Goal: Task Accomplishment & Management: Manage account settings

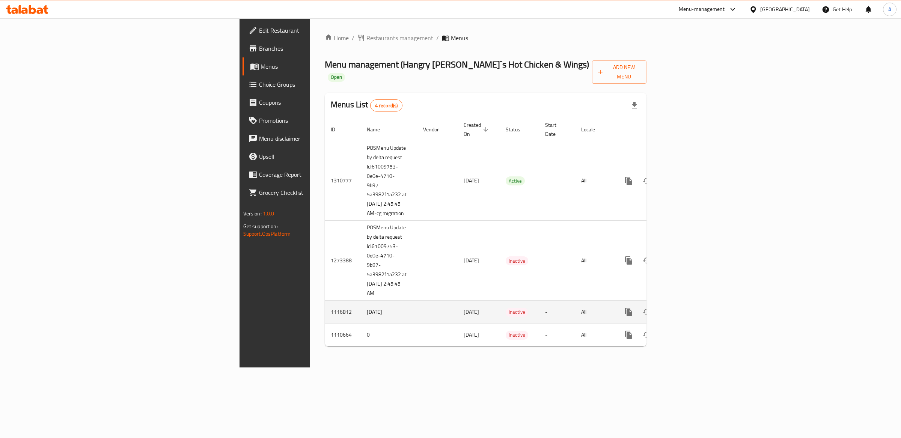
click at [614, 301] on td "All" at bounding box center [594, 312] width 39 height 23
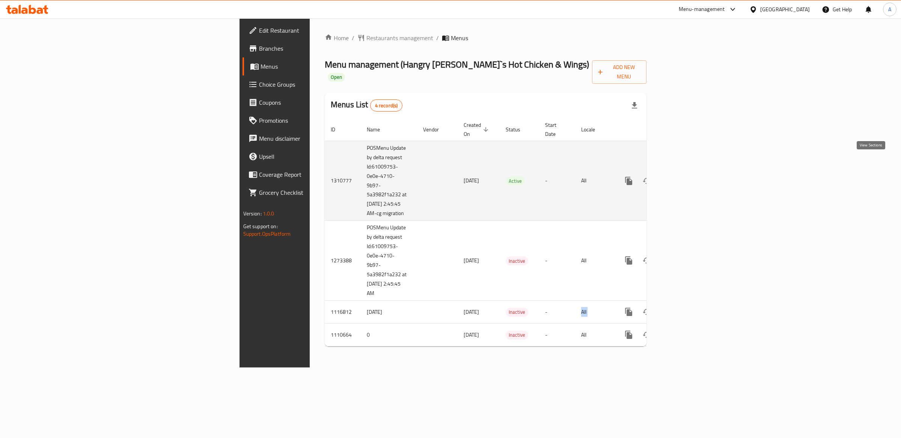
click at [687, 176] on icon "enhanced table" at bounding box center [682, 180] width 9 height 9
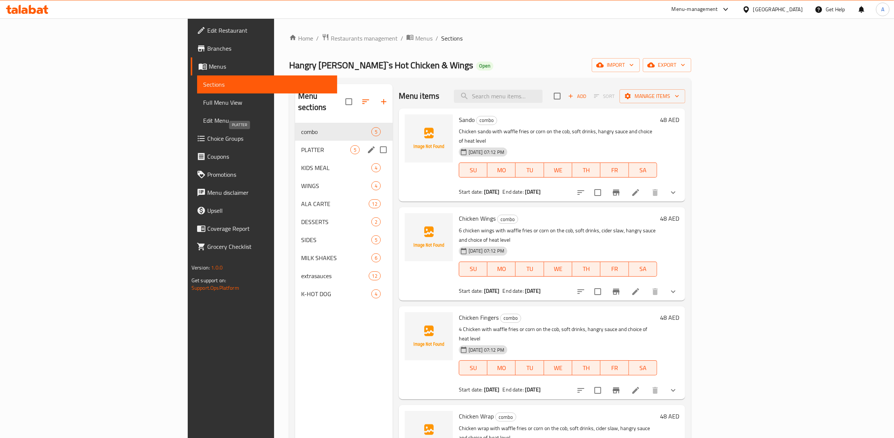
click at [301, 145] on span "PLATTER" at bounding box center [325, 149] width 49 height 9
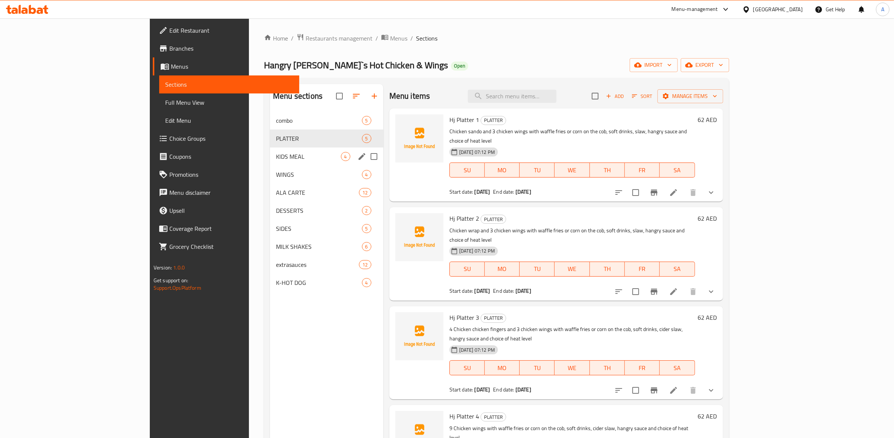
click at [276, 155] on span "KIDS MEAL" at bounding box center [308, 156] width 65 height 9
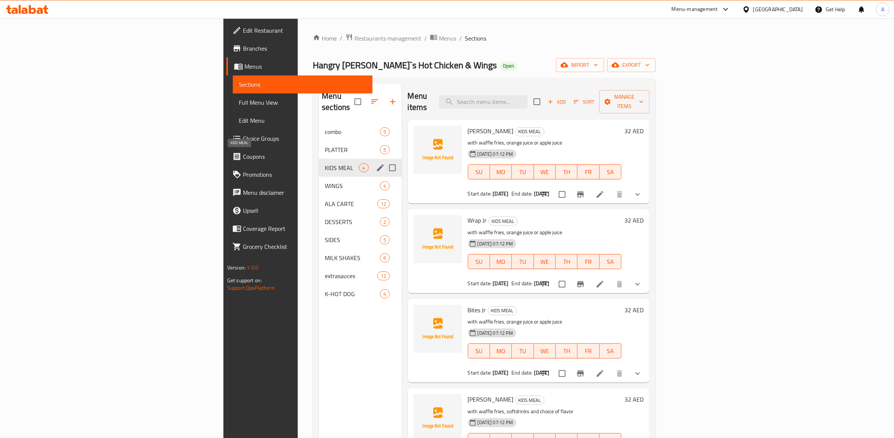
click at [319, 195] on div "ALA CARTE 12" at bounding box center [360, 204] width 83 height 18
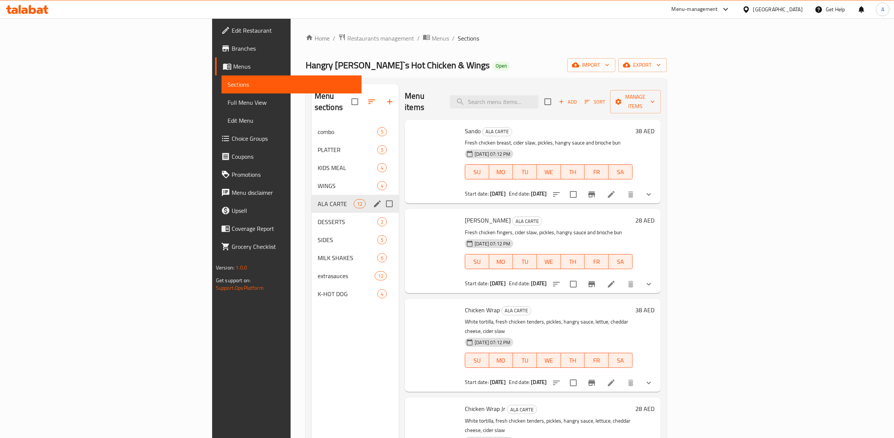
click at [318, 217] on span "DESSERTS" at bounding box center [348, 221] width 60 height 9
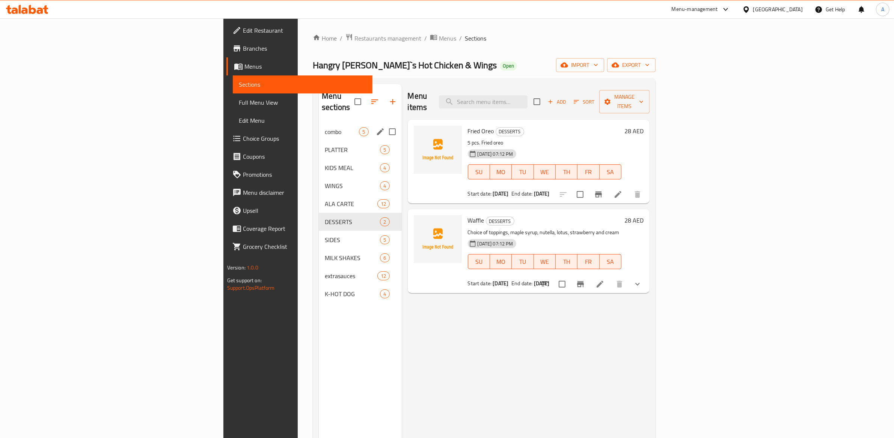
click at [325, 127] on span "combo" at bounding box center [342, 131] width 34 height 9
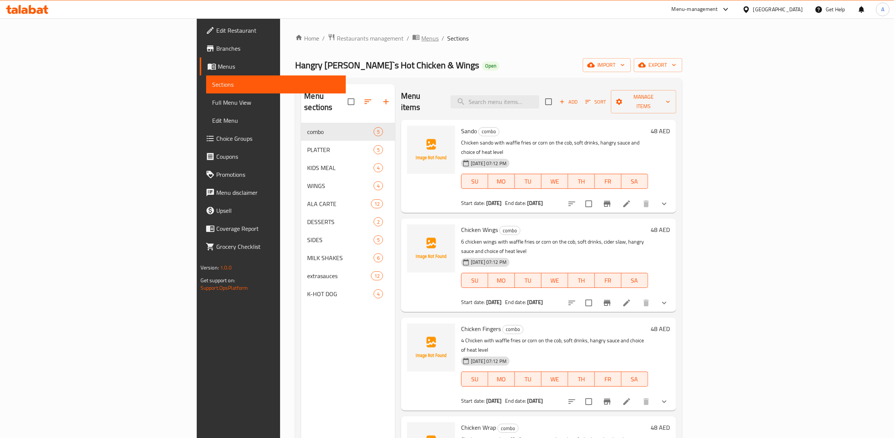
click at [421, 34] on span "Menus" at bounding box center [429, 38] width 17 height 9
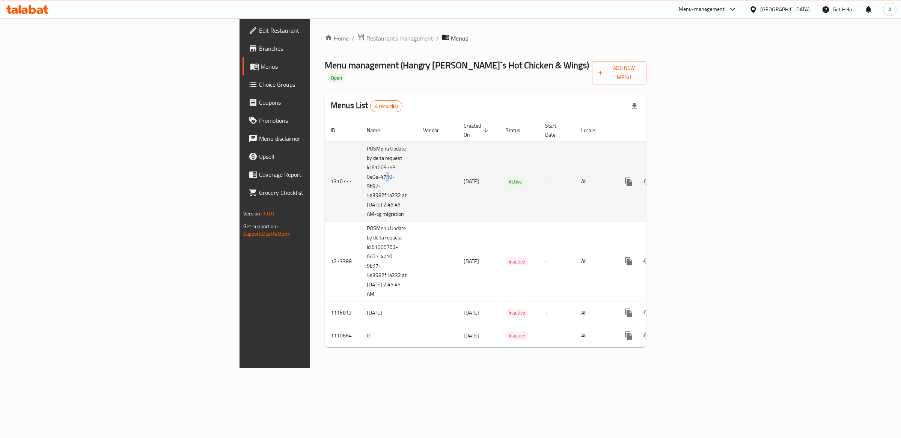
click at [361, 161] on td "POSMenu Update by delta request Id:61009753-0e0e-4710-9b97-5a3982f1a232 at [DAT…" at bounding box center [389, 182] width 56 height 80
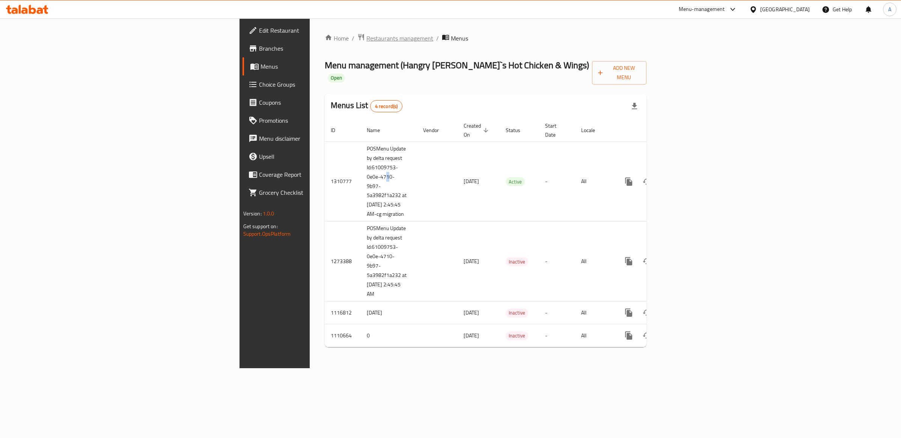
click at [366, 38] on span "Restaurants management" at bounding box center [399, 38] width 67 height 9
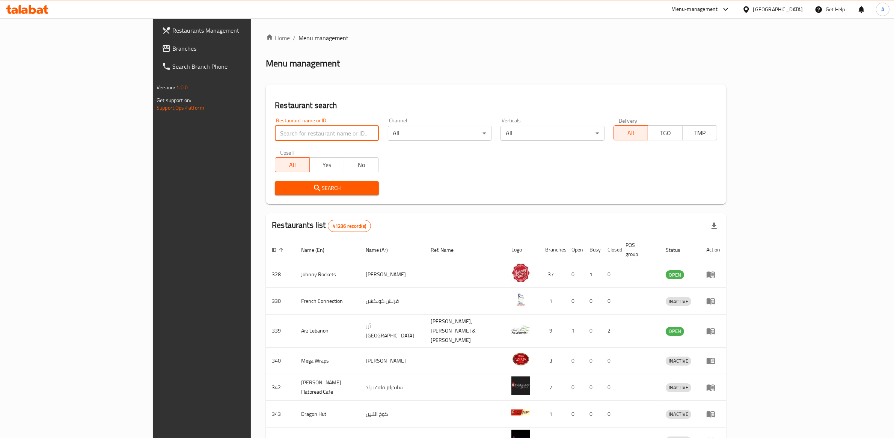
click at [275, 132] on input "search" at bounding box center [327, 133] width 104 height 15
click button "Search" at bounding box center [327, 188] width 104 height 14
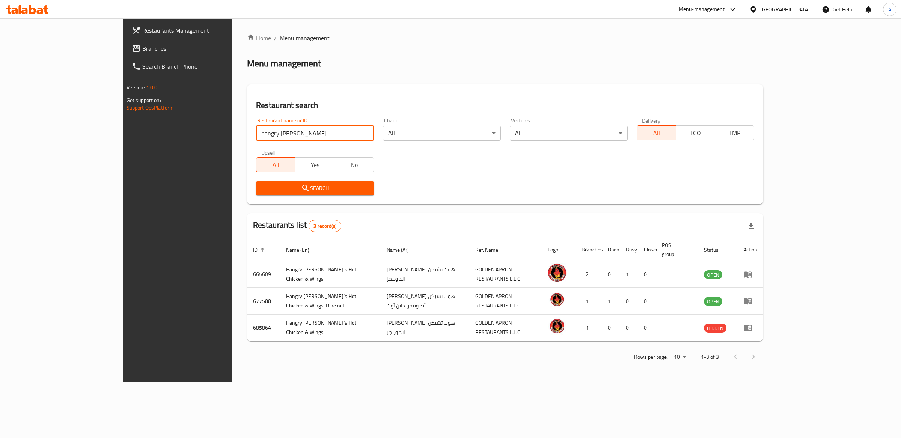
drag, startPoint x: 207, startPoint y: 137, endPoint x: 142, endPoint y: 136, distance: 64.9
click at [142, 136] on div "Restaurants Management Branches Search Branch Phone Version: 1.0.0 Get support …" at bounding box center [451, 199] width 656 height 363
type input "black sheep"
click at [266, 187] on span "Search" at bounding box center [315, 188] width 106 height 9
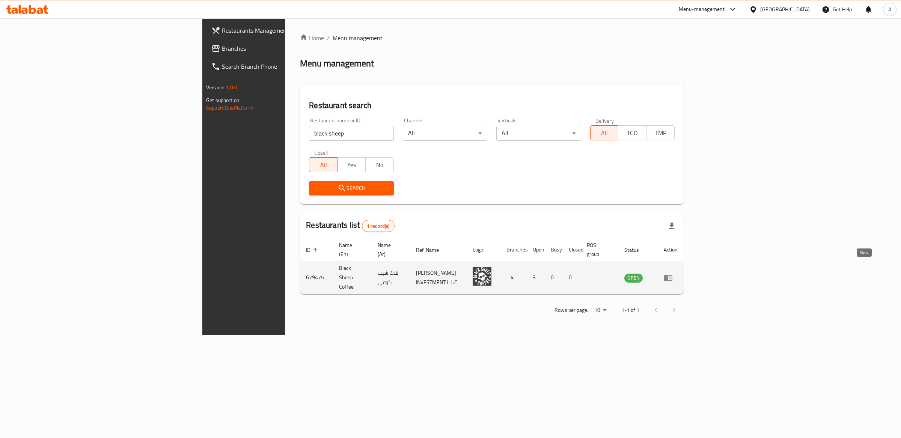
click at [672, 275] on icon "enhanced table" at bounding box center [668, 278] width 8 height 6
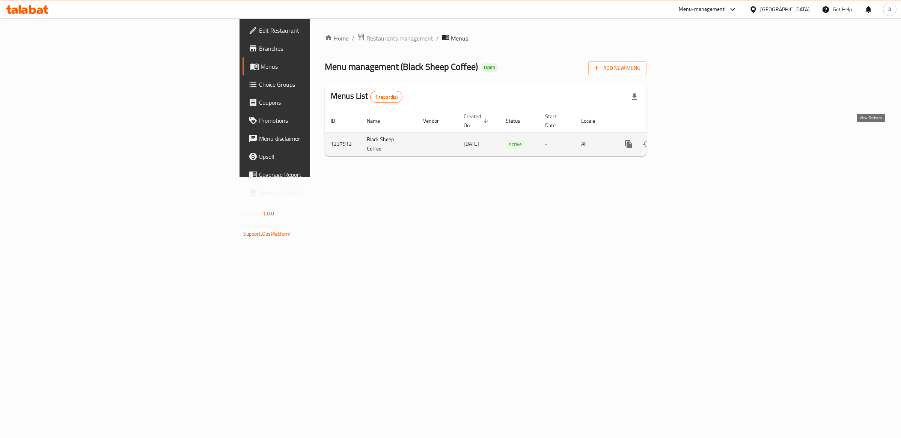
click at [686, 141] on icon "enhanced table" at bounding box center [682, 144] width 7 height 7
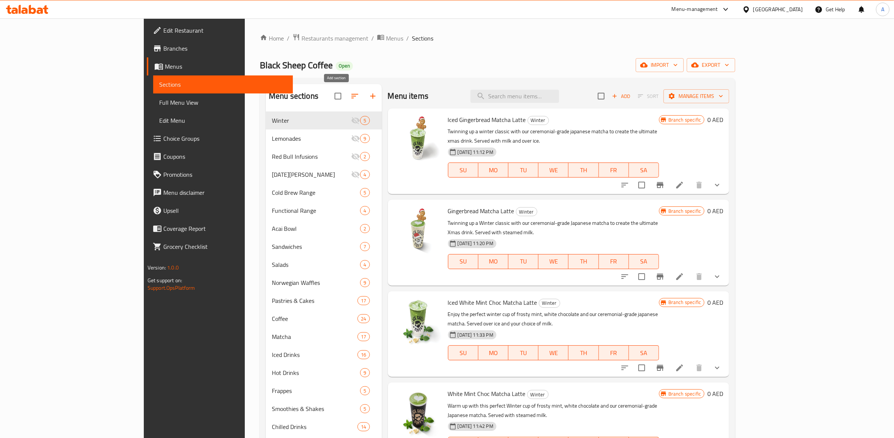
click at [368, 96] on icon "button" at bounding box center [372, 96] width 9 height 9
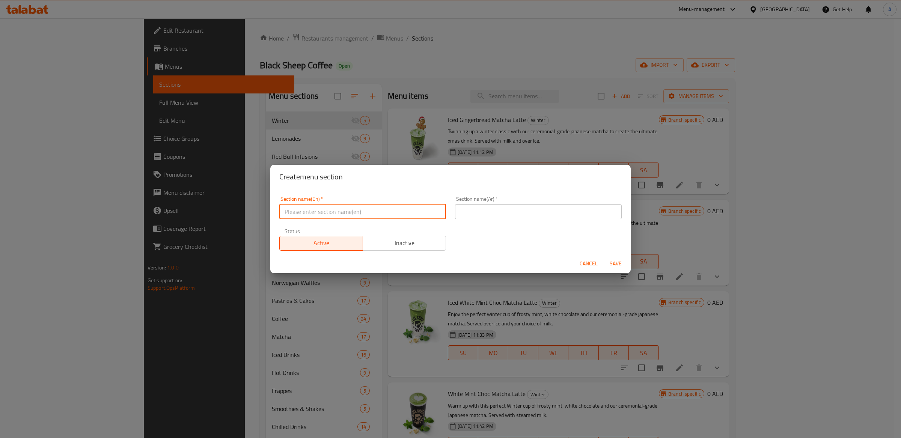
click at [342, 209] on input "text" at bounding box center [362, 211] width 167 height 15
paste input "Autumn"
type input "Autumn"
click at [502, 209] on input "text" at bounding box center [538, 211] width 167 height 15
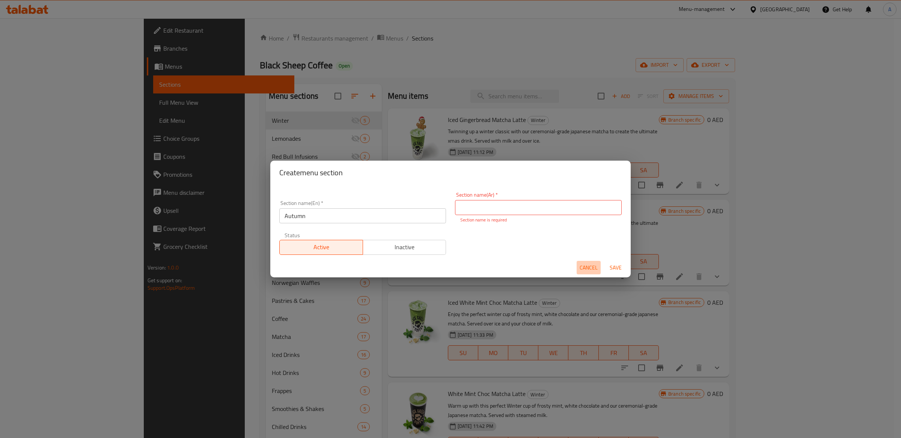
click at [581, 267] on span "Cancel" at bounding box center [589, 267] width 18 height 9
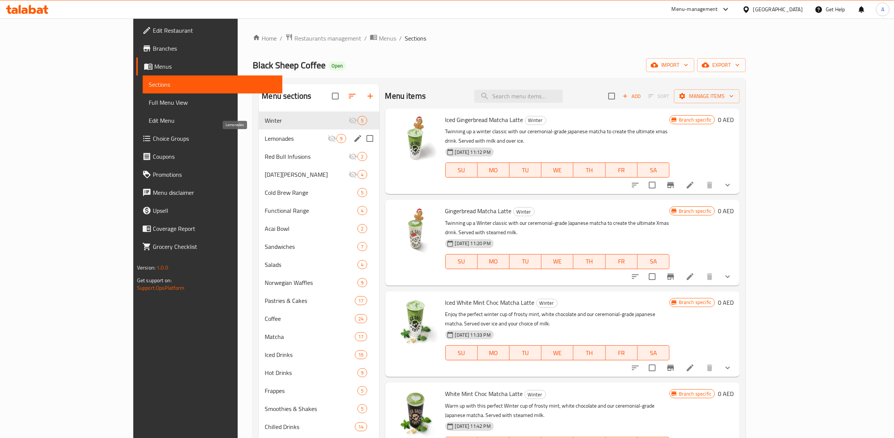
drag, startPoint x: 220, startPoint y: 137, endPoint x: 220, endPoint y: 142, distance: 4.5
click at [265, 137] on span "Lemonades" at bounding box center [296, 138] width 63 height 9
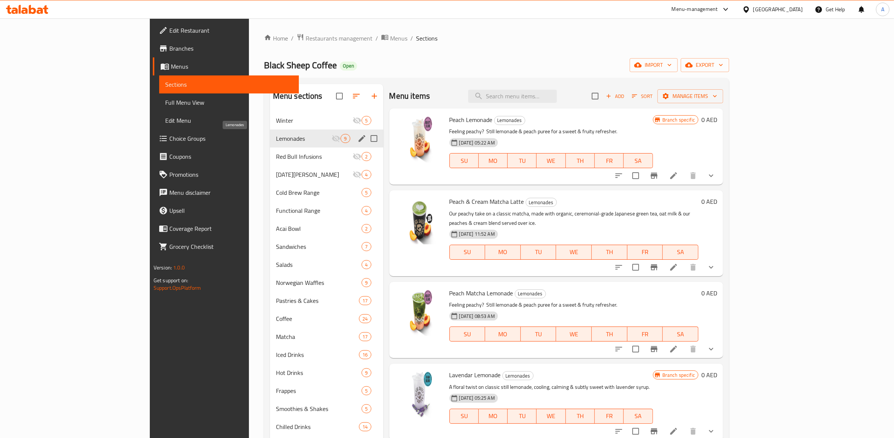
click at [270, 163] on div "Red Bull Infusions 2" at bounding box center [326, 157] width 113 height 18
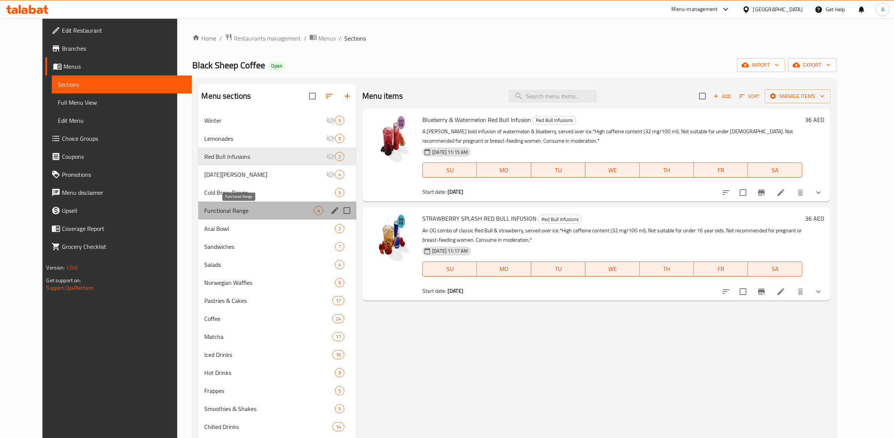
click at [252, 209] on span "Functional Range" at bounding box center [259, 210] width 110 height 9
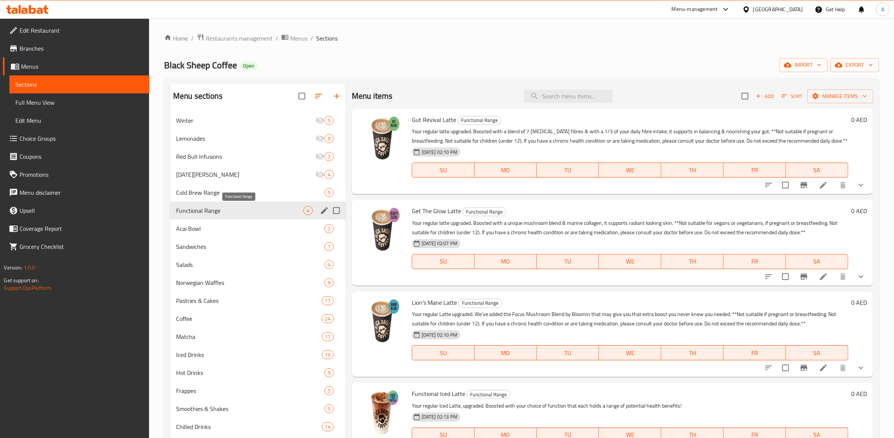
click at [247, 224] on span "Acai Bowl" at bounding box center [250, 228] width 148 height 9
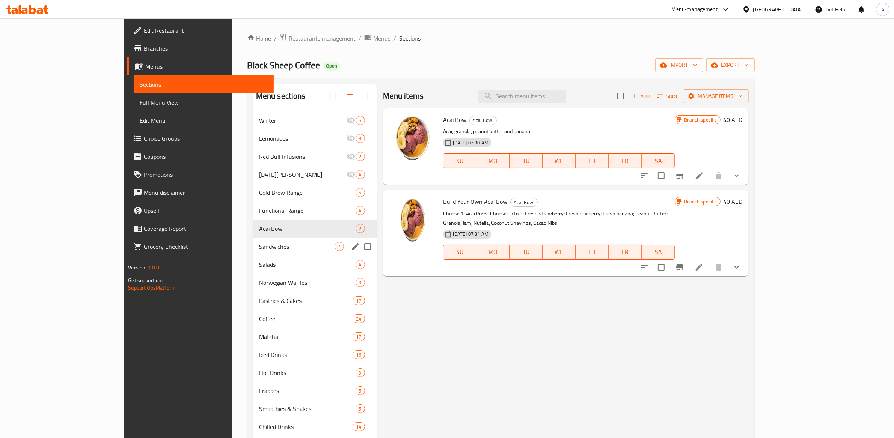
click at [253, 240] on div "Sandwiches 7" at bounding box center [315, 247] width 124 height 18
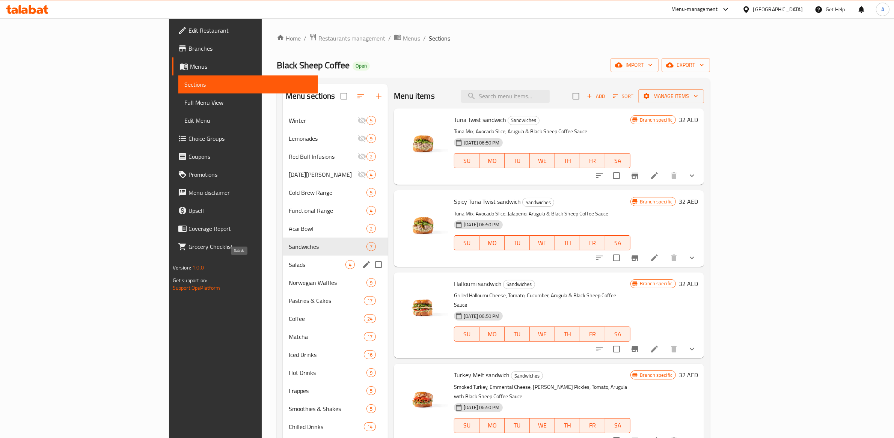
click at [283, 272] on div "Salads 4" at bounding box center [335, 265] width 105 height 18
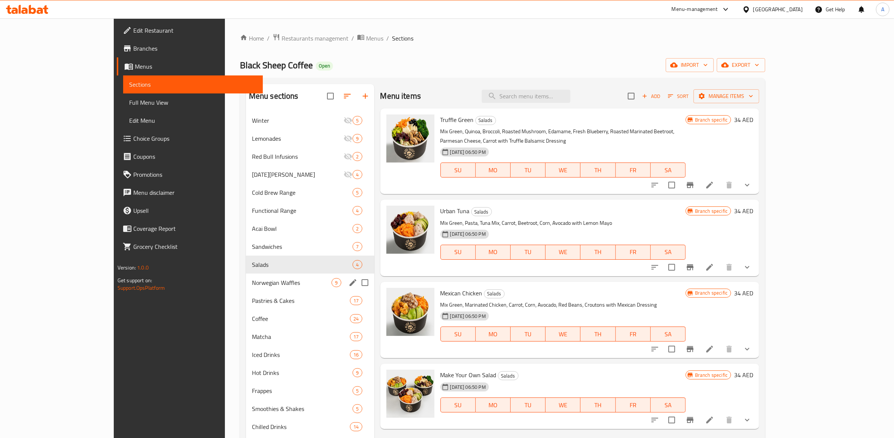
click at [246, 288] on div "Norwegian Waffles 9" at bounding box center [310, 283] width 128 height 18
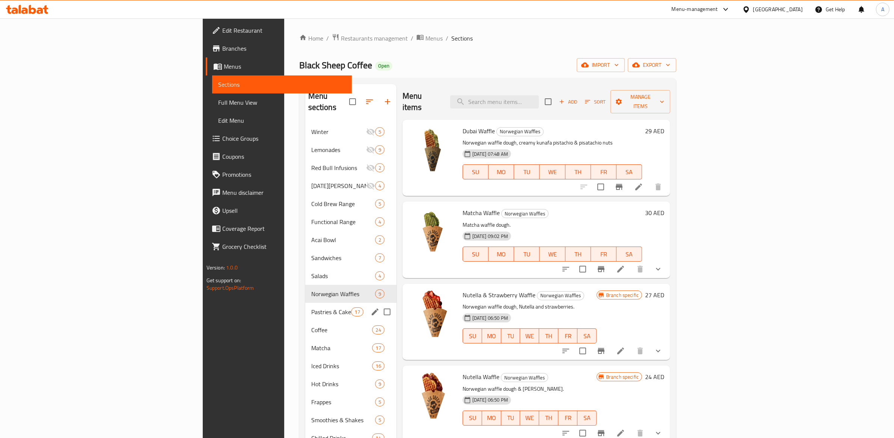
click at [305, 321] on div "Coffee 24" at bounding box center [350, 330] width 91 height 18
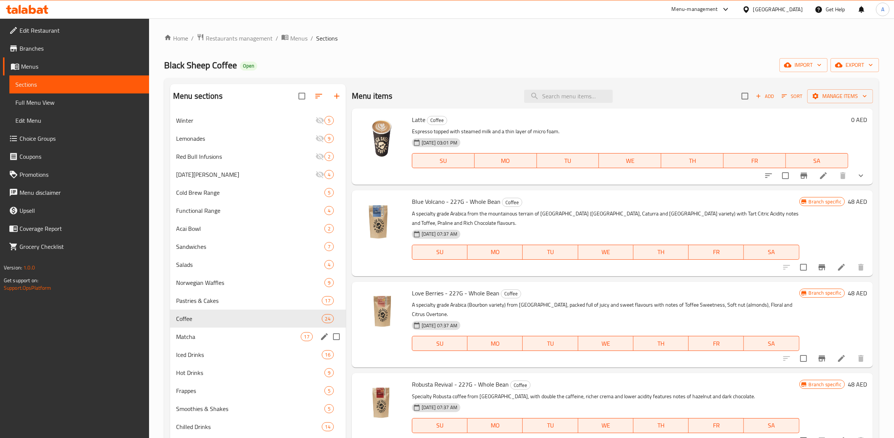
click at [208, 343] on div "Matcha 17" at bounding box center [258, 337] width 176 height 18
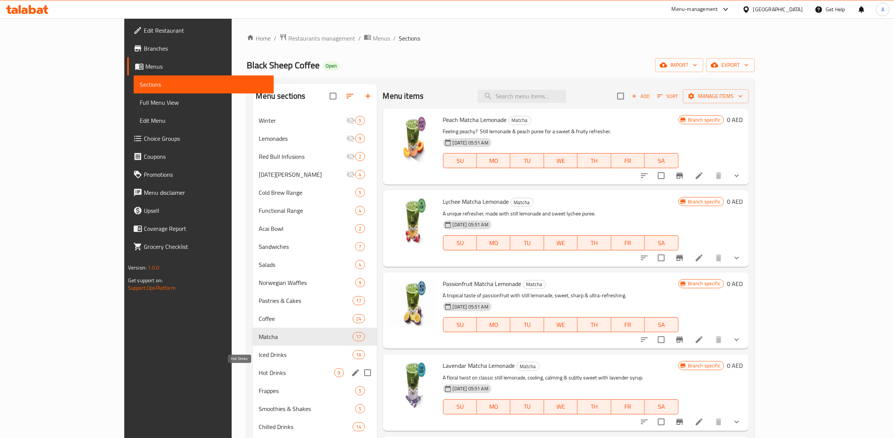
click at [253, 361] on div "Iced Drinks 16" at bounding box center [315, 355] width 124 height 18
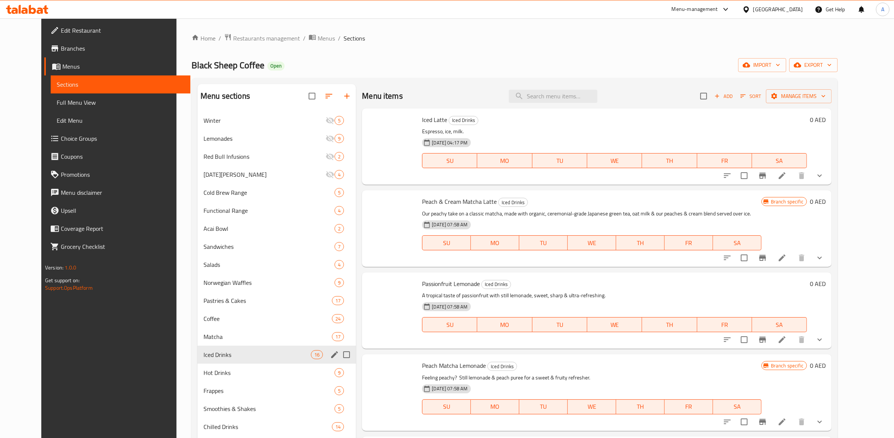
click at [209, 375] on span "Hot Drinks" at bounding box center [268, 372] width 131 height 9
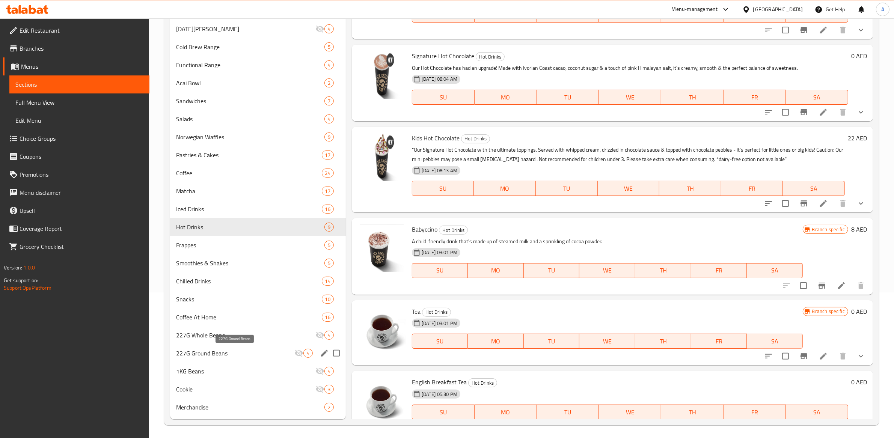
scroll to position [147, 0]
click at [206, 293] on span "Snacks" at bounding box center [249, 297] width 146 height 9
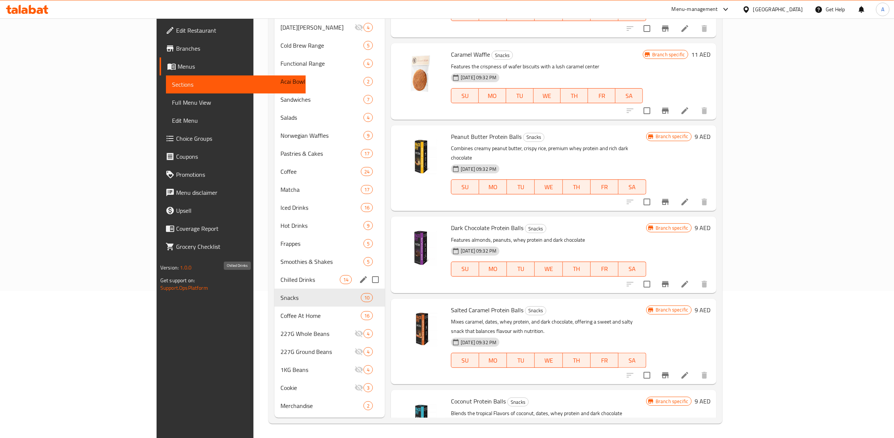
click at [280, 275] on span "Chilled Drinks" at bounding box center [309, 279] width 59 height 9
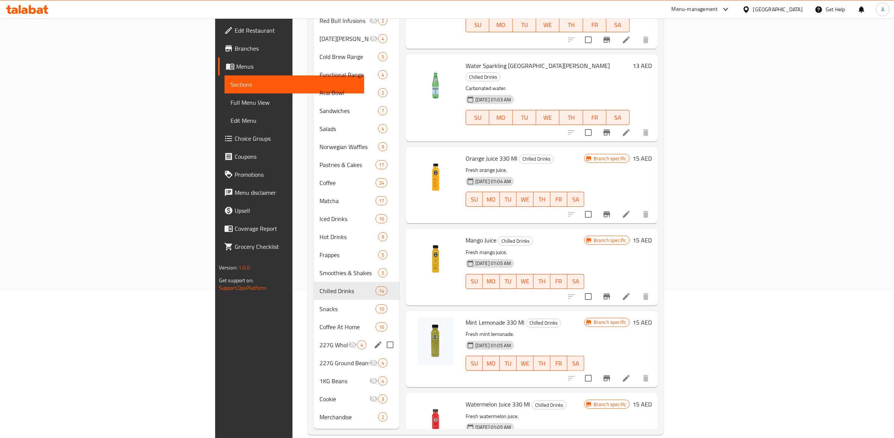
click at [313, 336] on div "227G Whole Beans 4" at bounding box center [356, 345] width 86 height 18
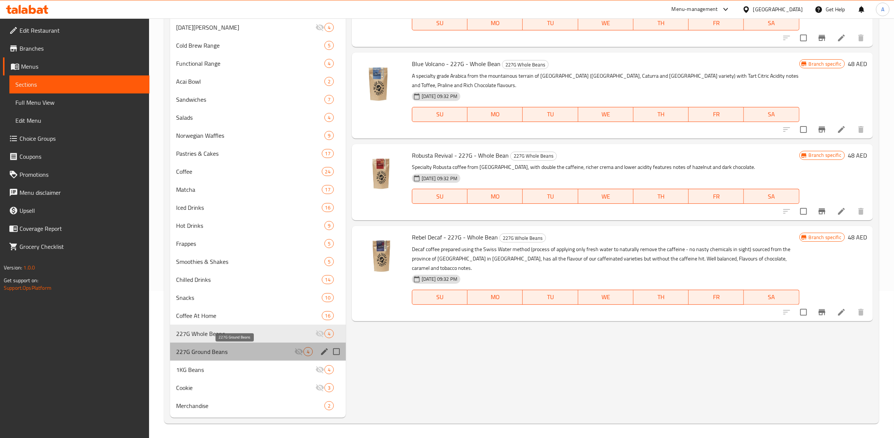
drag, startPoint x: 202, startPoint y: 354, endPoint x: 200, endPoint y: 365, distance: 10.6
click at [202, 354] on span "227G Ground Beans" at bounding box center [235, 351] width 118 height 9
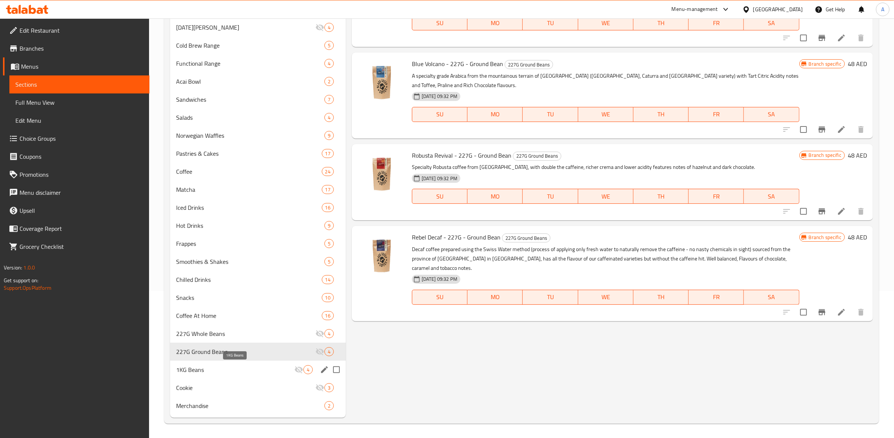
click at [201, 369] on span "1KG Beans" at bounding box center [235, 369] width 118 height 9
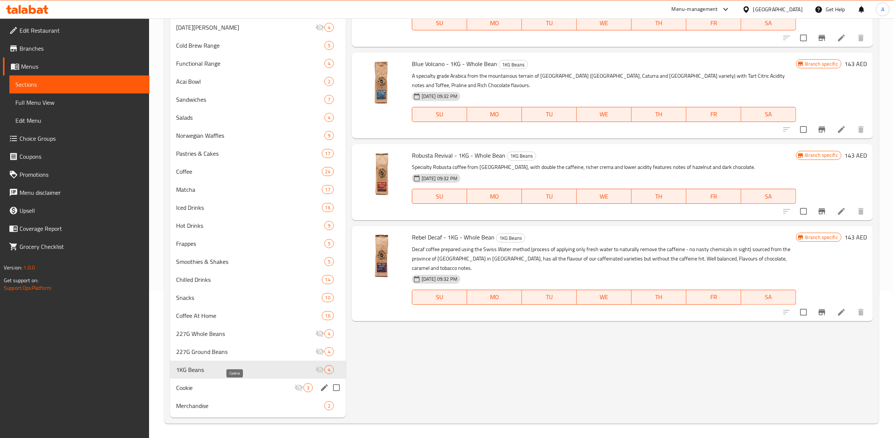
click at [196, 387] on span "Cookie" at bounding box center [235, 387] width 118 height 9
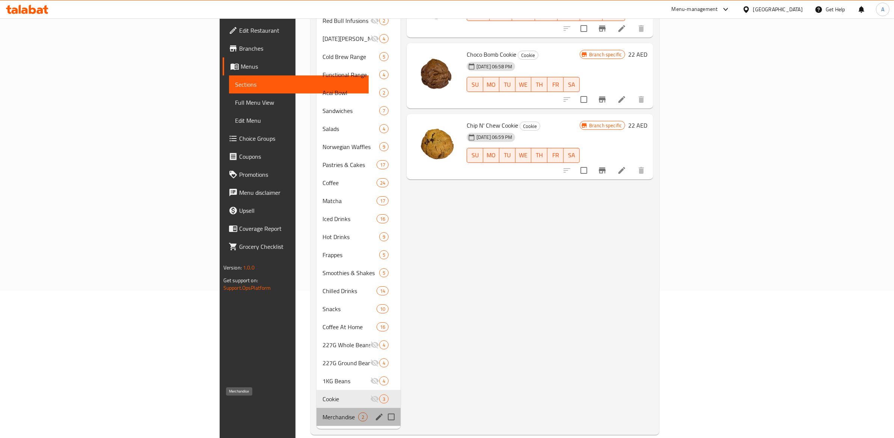
click at [322, 413] on span "Merchandise" at bounding box center [340, 417] width 36 height 9
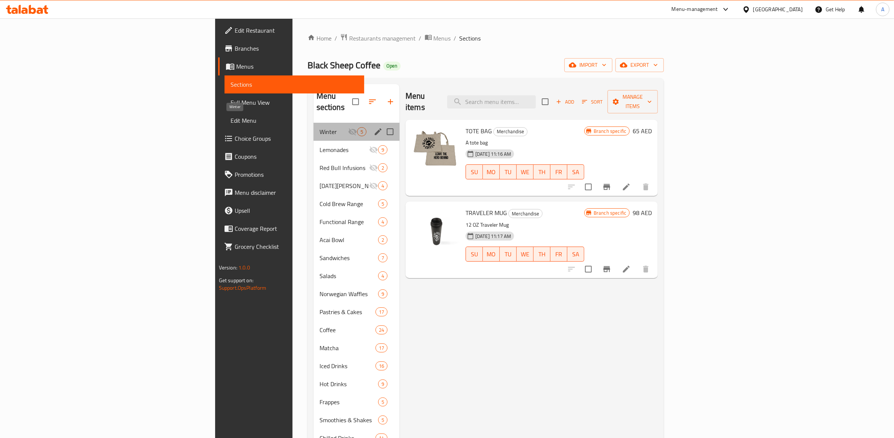
click at [319, 127] on span "Winter" at bounding box center [333, 131] width 29 height 9
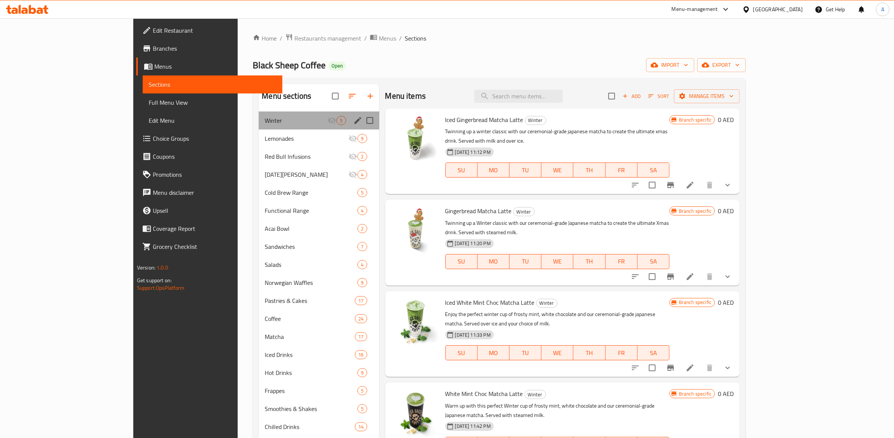
click at [259, 114] on div "Winter 5" at bounding box center [319, 120] width 120 height 18
click at [353, 119] on icon "edit" at bounding box center [357, 120] width 9 height 9
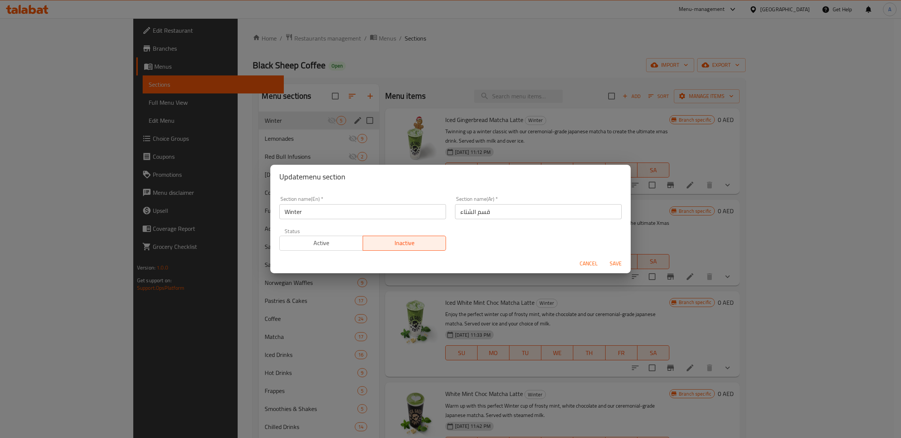
click at [581, 267] on span "Cancel" at bounding box center [589, 263] width 18 height 9
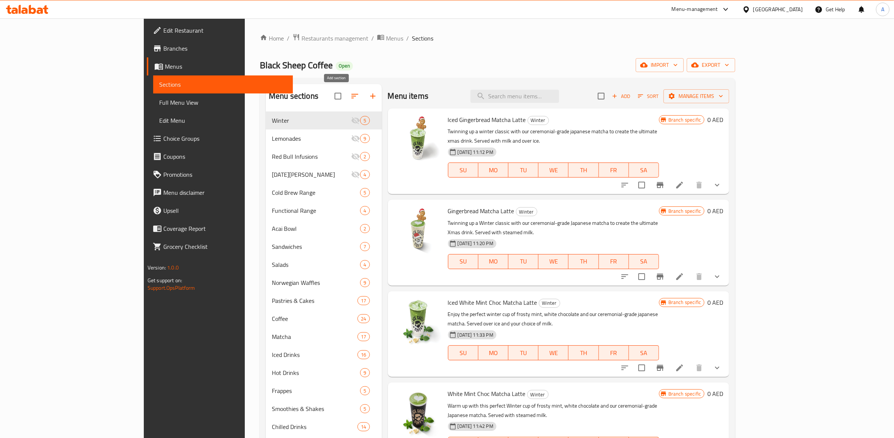
click at [368, 95] on icon "button" at bounding box center [372, 96] width 9 height 9
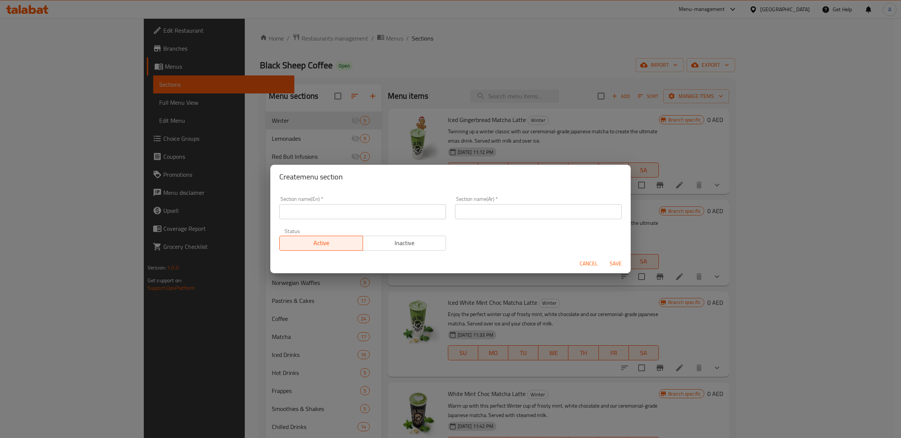
click at [589, 264] on span "Cancel" at bounding box center [589, 263] width 18 height 9
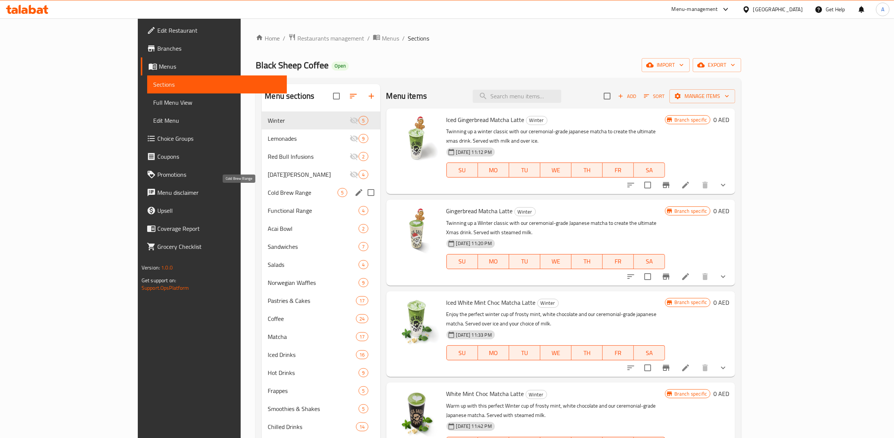
click at [268, 193] on span "Cold Brew Range" at bounding box center [303, 192] width 70 height 9
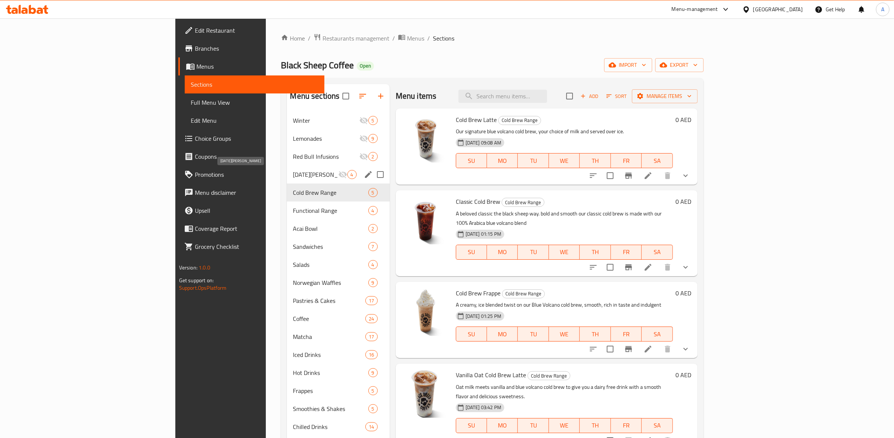
click at [293, 172] on span "[DATE][PERSON_NAME]" at bounding box center [315, 174] width 45 height 9
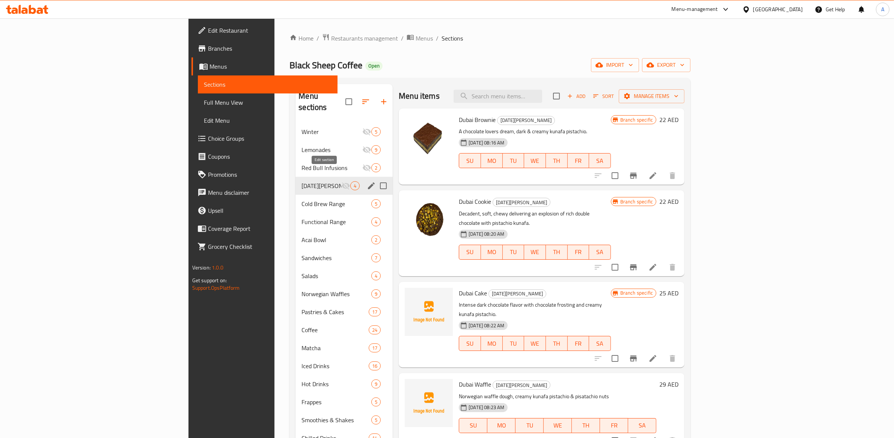
click at [367, 181] on icon "edit" at bounding box center [371, 185] width 9 height 9
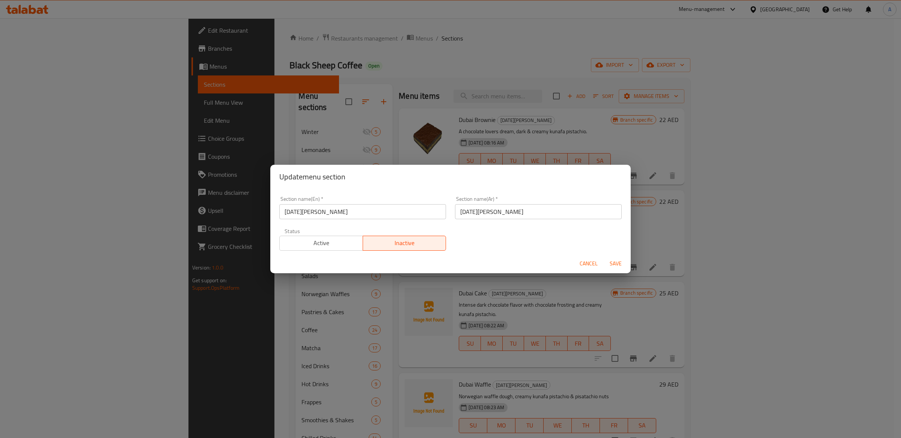
click at [583, 265] on span "Cancel" at bounding box center [589, 263] width 18 height 9
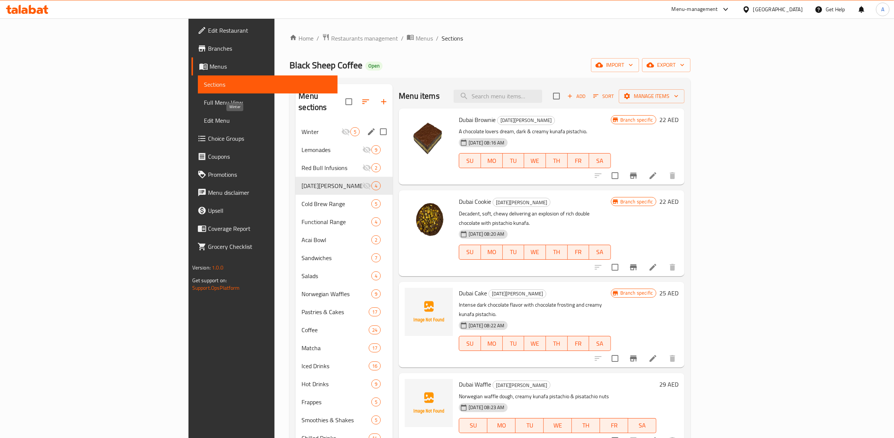
click at [301, 127] on span "Winter" at bounding box center [321, 131] width 40 height 9
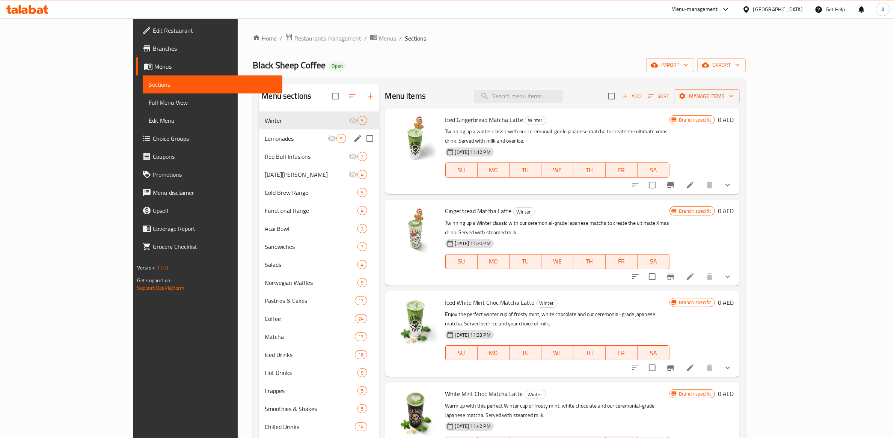
drag, startPoint x: 228, startPoint y: 135, endPoint x: 227, endPoint y: 153, distance: 17.7
click at [265, 135] on span "Lemonades" at bounding box center [296, 138] width 63 height 9
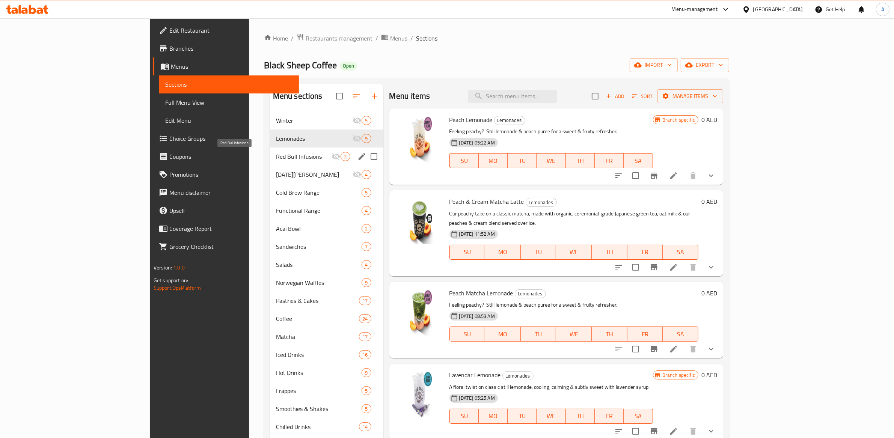
click at [276, 153] on span "Red Bull Infusions" at bounding box center [304, 156] width 56 height 9
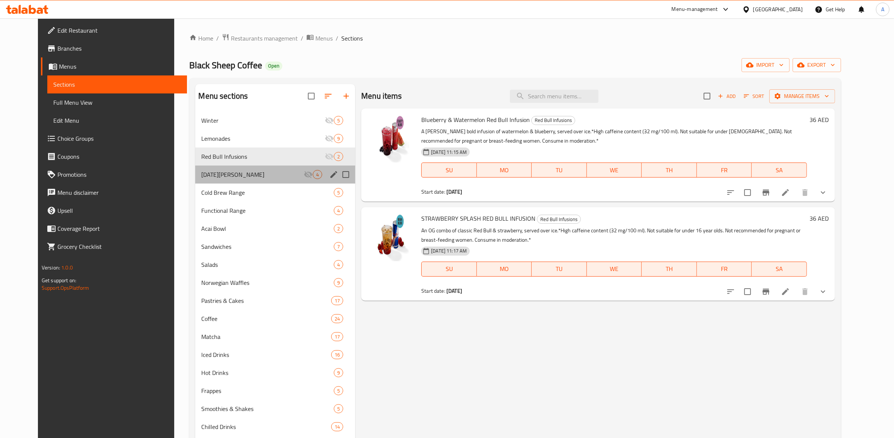
drag, startPoint x: 224, startPoint y: 166, endPoint x: 218, endPoint y: 177, distance: 12.3
click at [224, 167] on div "[DATE][PERSON_NAME] 4" at bounding box center [275, 175] width 160 height 18
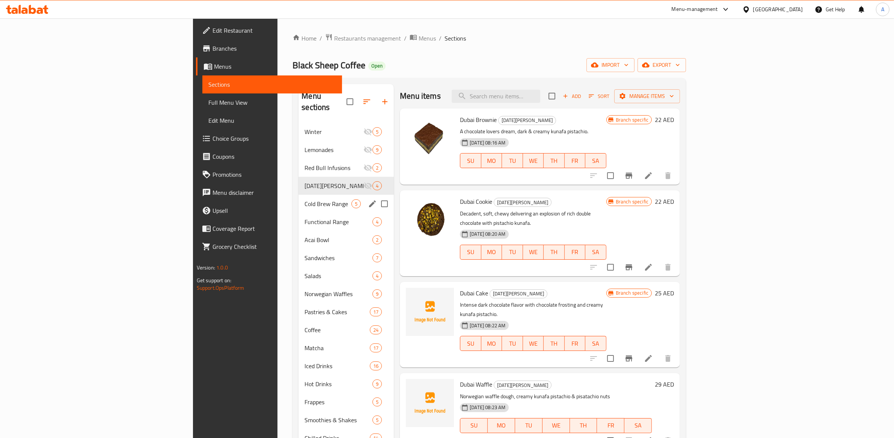
click at [298, 195] on div "Cold Brew Range 5" at bounding box center [345, 204] width 95 height 18
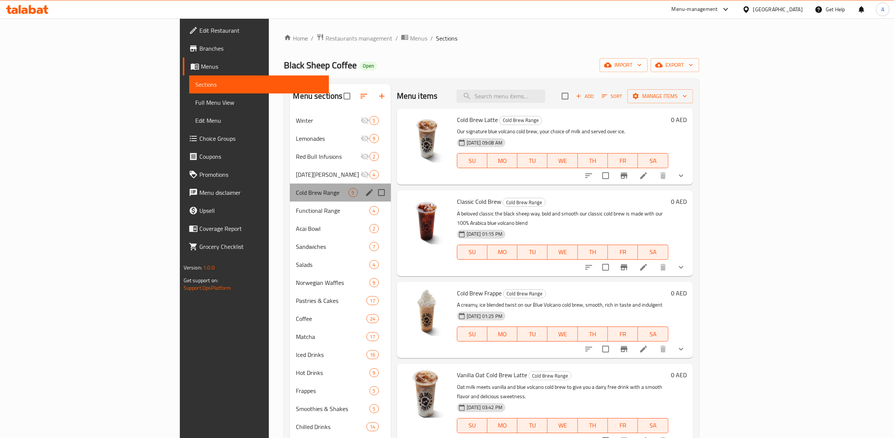
drag, startPoint x: 205, startPoint y: 199, endPoint x: 191, endPoint y: 211, distance: 18.4
click at [290, 200] on div "Cold Brew Range 5" at bounding box center [340, 193] width 101 height 18
click at [296, 212] on span "Functional Range" at bounding box center [332, 210] width 73 height 9
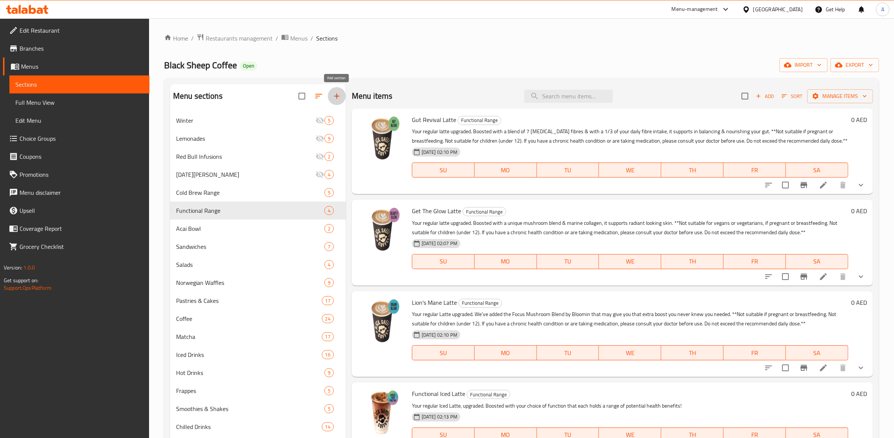
click at [335, 95] on icon "button" at bounding box center [336, 96] width 9 height 9
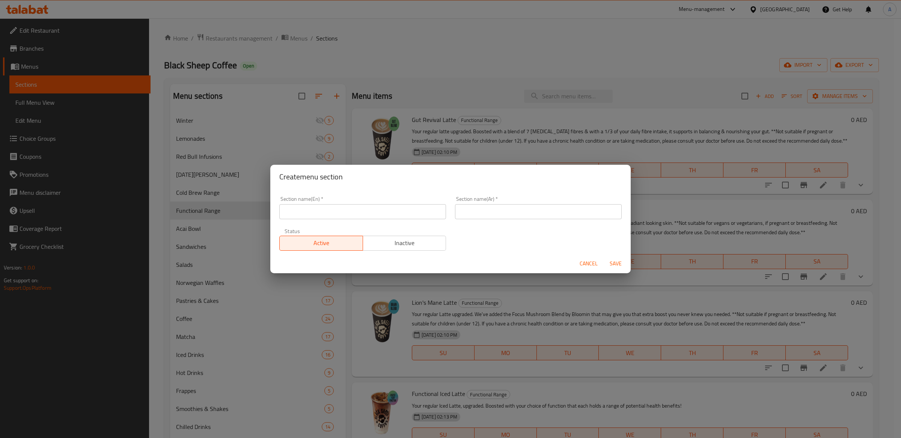
click at [513, 211] on input "text" at bounding box center [538, 211] width 167 height 15
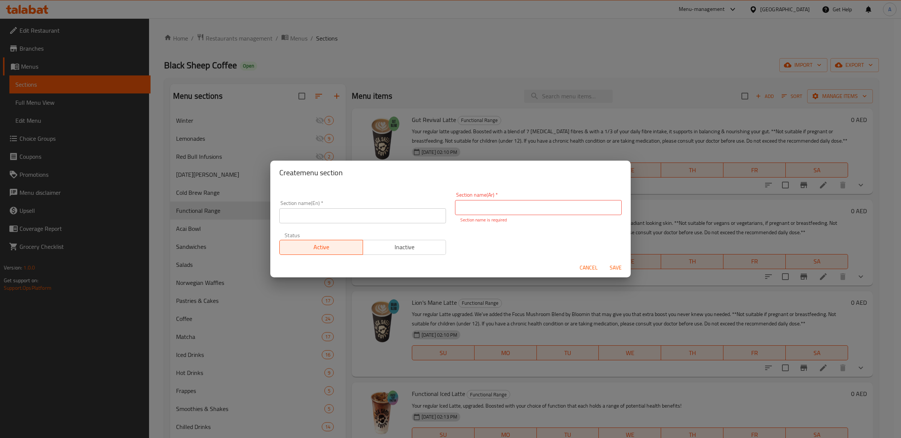
click at [533, 240] on div "Section name(En)   * Section name(En) * Section name(Ar)   * Section name(Ar) *…" at bounding box center [450, 224] width 351 height 72
click at [585, 267] on span "Cancel" at bounding box center [589, 267] width 18 height 9
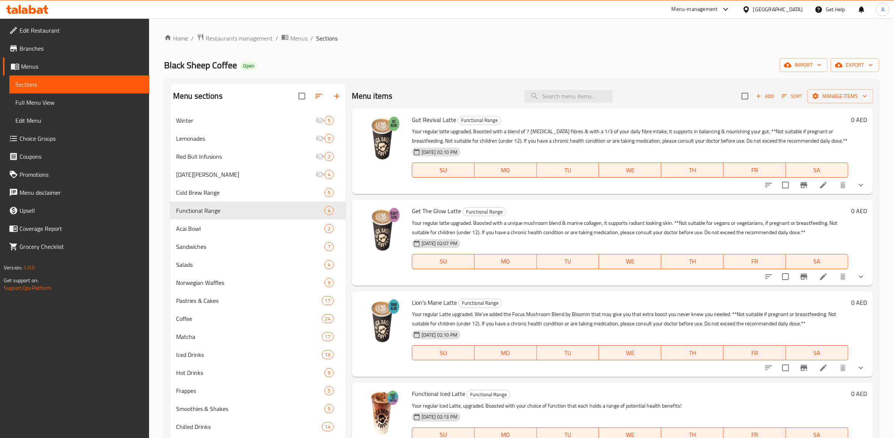
click at [217, 117] on span "Winter" at bounding box center [245, 120] width 139 height 9
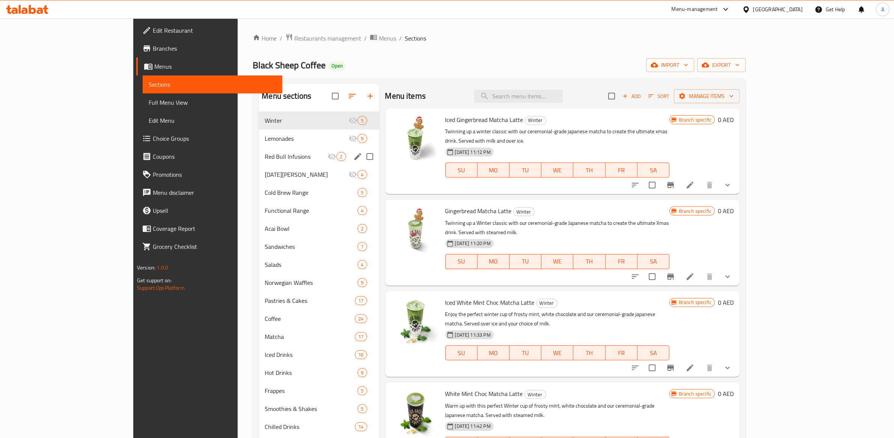
click at [259, 151] on div "Red Bull Infusions 2" at bounding box center [319, 157] width 120 height 18
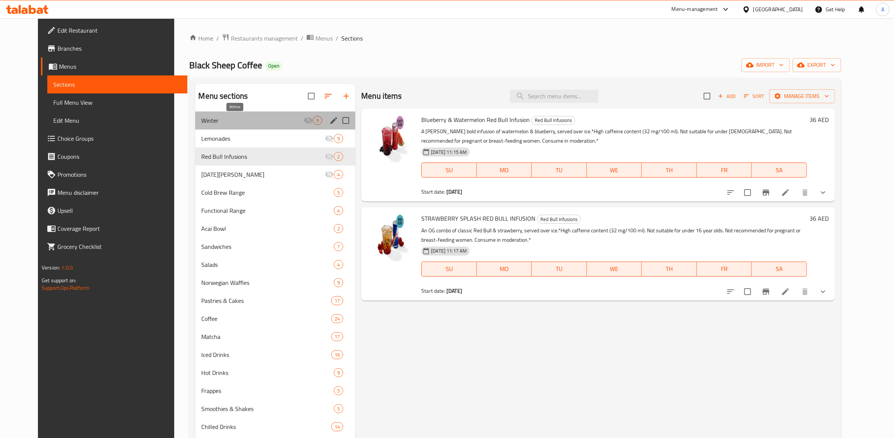
click at [213, 120] on span "Winter" at bounding box center [252, 120] width 102 height 9
